Goal: Register for event/course

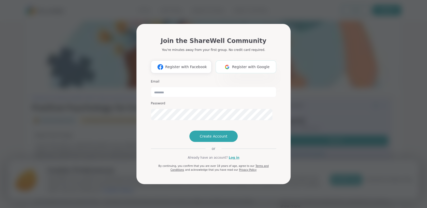
click at [244, 64] on span "Register with Google" at bounding box center [251, 66] width 38 height 5
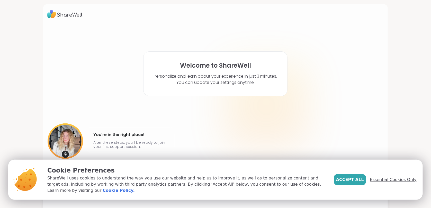
click at [382, 178] on span "Essential Cookies Only" at bounding box center [393, 180] width 47 height 6
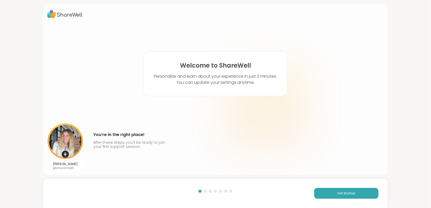
click at [204, 190] on div at bounding box center [215, 191] width 38 height 3
click at [339, 194] on span "Get Started" at bounding box center [347, 193] width 18 height 5
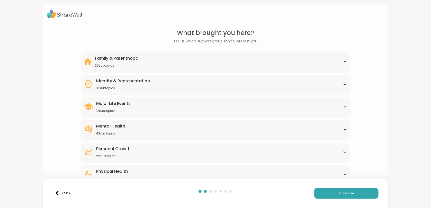
scroll to position [51, 0]
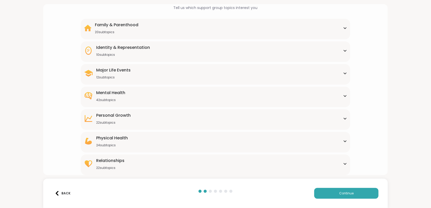
click at [244, 98] on div "Mental Health 42 subtopics Academic stress Addiction [MEDICAL_DATA] Aging Anxie…" at bounding box center [215, 97] width 269 height 21
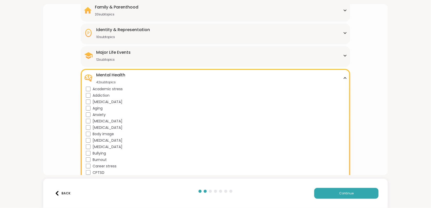
click at [244, 98] on div "Mental Health 42 subtopics Academic stress Addiction [MEDICAL_DATA] Aging Anxie…" at bounding box center [215, 208] width 269 height 278
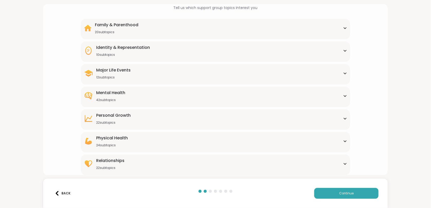
scroll to position [58, 0]
click at [225, 169] on div "Relationships 22 subtopics Being single Cheating Closure Codependency Dating Di…" at bounding box center [215, 164] width 269 height 21
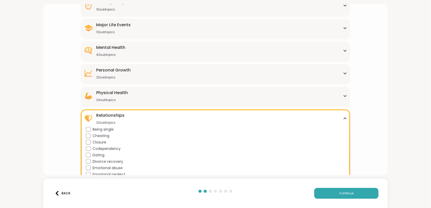
scroll to position [62, 0]
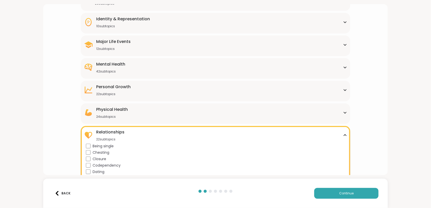
click at [175, 119] on div "Physical Health 24 subtopics" at bounding box center [215, 112] width 263 height 12
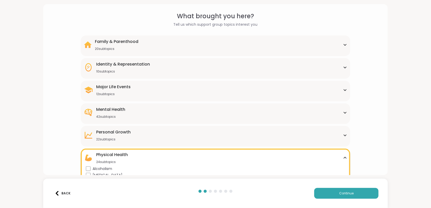
scroll to position [11, 0]
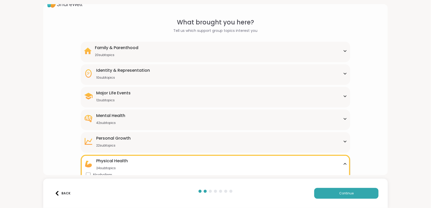
click at [201, 102] on div "Major Life Events 12 subtopics" at bounding box center [215, 96] width 263 height 12
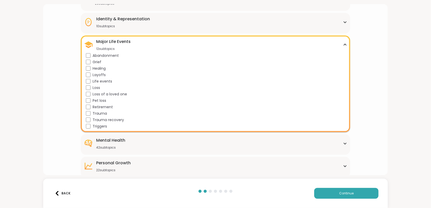
scroll to position [113, 0]
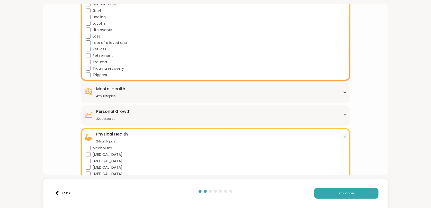
click at [233, 98] on div "Mental Health 42 subtopics" at bounding box center [215, 92] width 263 height 12
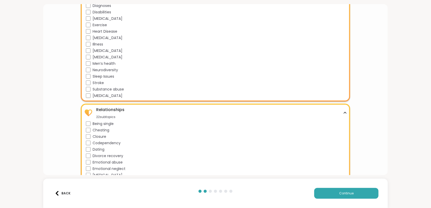
scroll to position [576, 0]
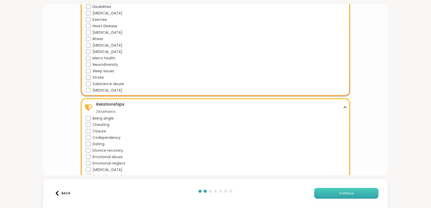
click at [336, 189] on button "Continue" at bounding box center [346, 193] width 64 height 11
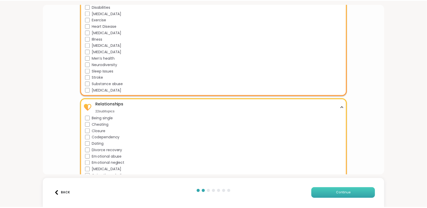
scroll to position [0, 0]
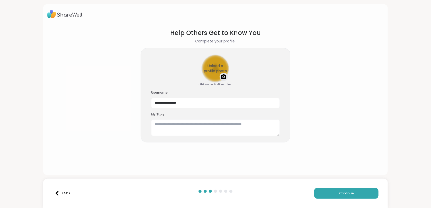
click at [216, 76] on div "Upload a profile photo" at bounding box center [215, 68] width 27 height 27
click at [347, 192] on span "Continue" at bounding box center [346, 193] width 14 height 5
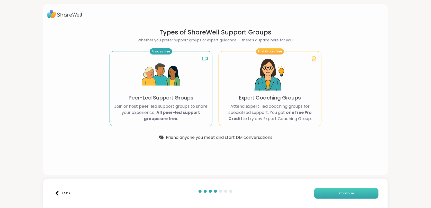
click at [344, 192] on span "Continue" at bounding box center [346, 193] width 14 height 5
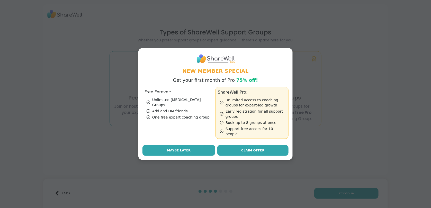
click at [187, 153] on span "Maybe Later" at bounding box center [179, 150] width 24 height 5
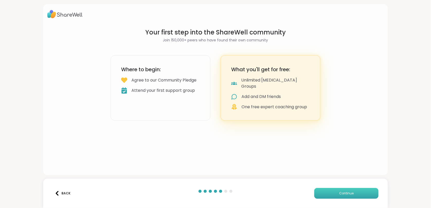
click at [326, 194] on button "Continue" at bounding box center [346, 193] width 64 height 11
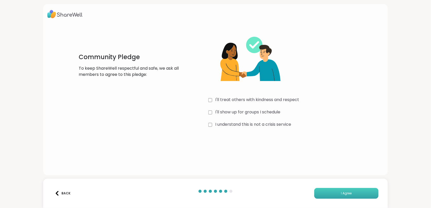
click at [343, 193] on span "I Agree" at bounding box center [346, 193] width 11 height 5
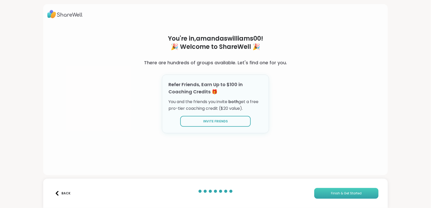
click at [343, 193] on span "Finish & Get Started" at bounding box center [346, 193] width 31 height 5
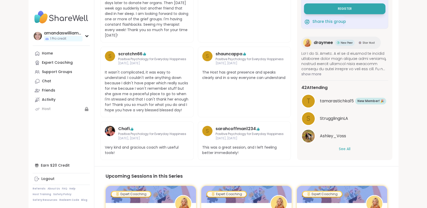
scroll to position [386, 0]
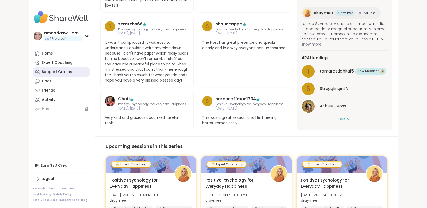
click at [62, 75] on div "Support Groups" at bounding box center [57, 71] width 30 height 5
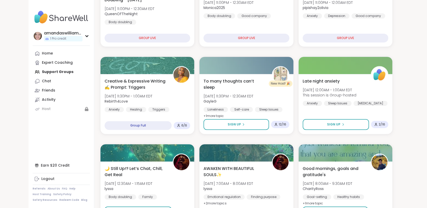
scroll to position [129, 0]
